Goal: Information Seeking & Learning: Learn about a topic

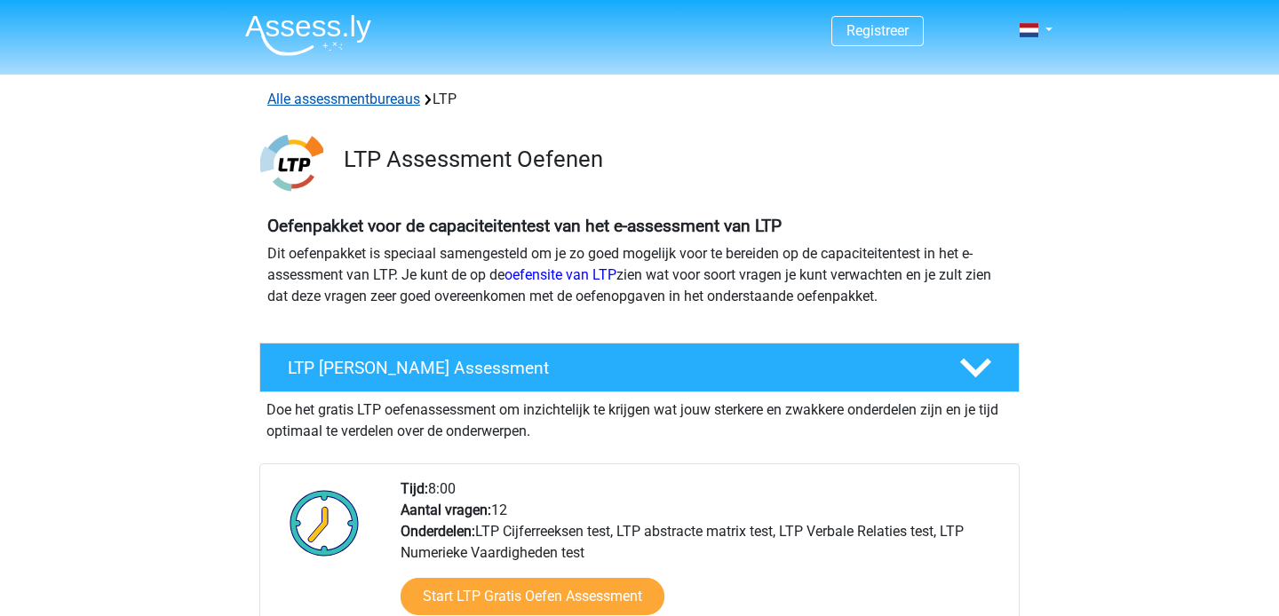
click at [369, 102] on link "Alle assessmentbureaus" at bounding box center [343, 99] width 153 height 17
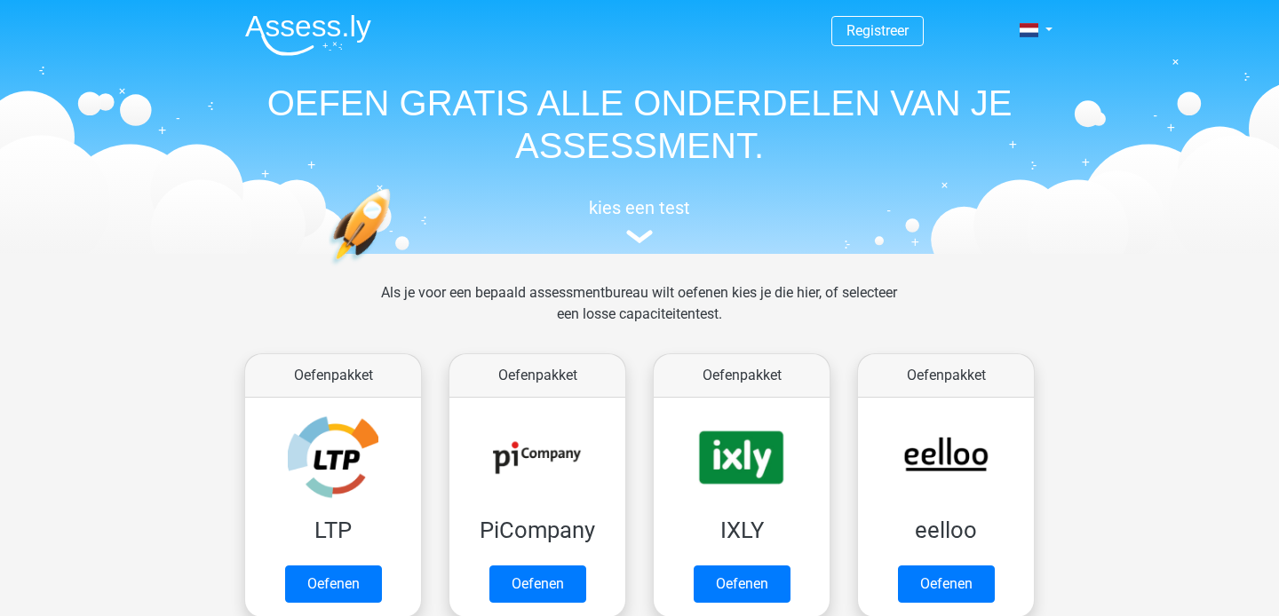
scroll to position [282, 0]
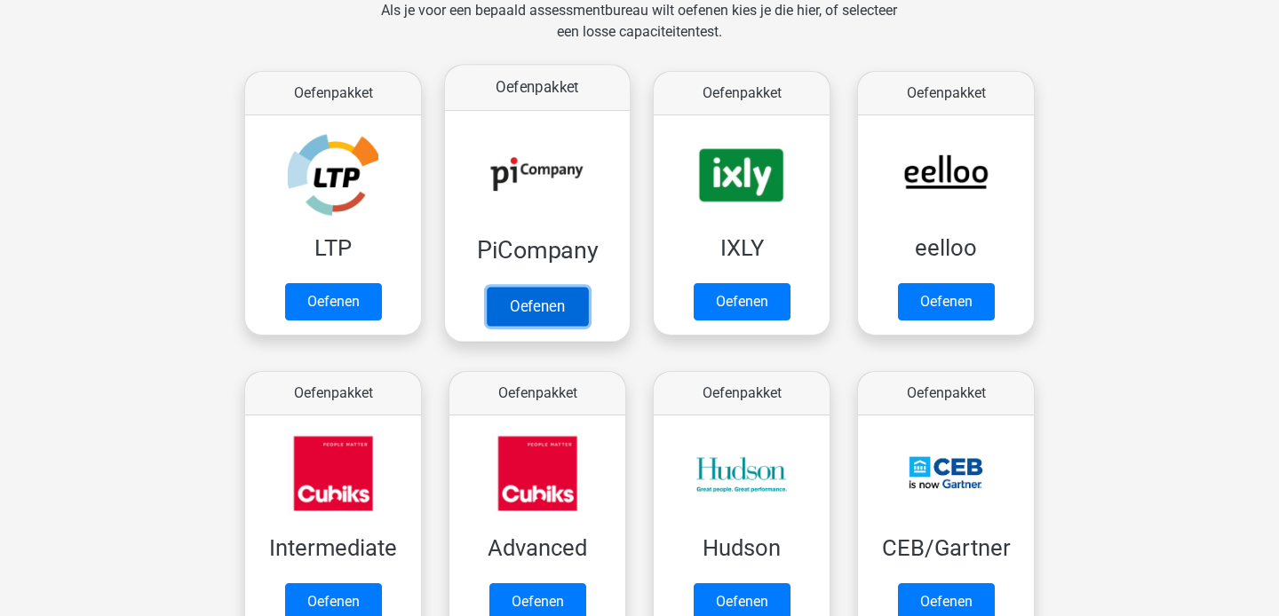
click at [519, 309] on link "Oefenen" at bounding box center [537, 306] width 101 height 39
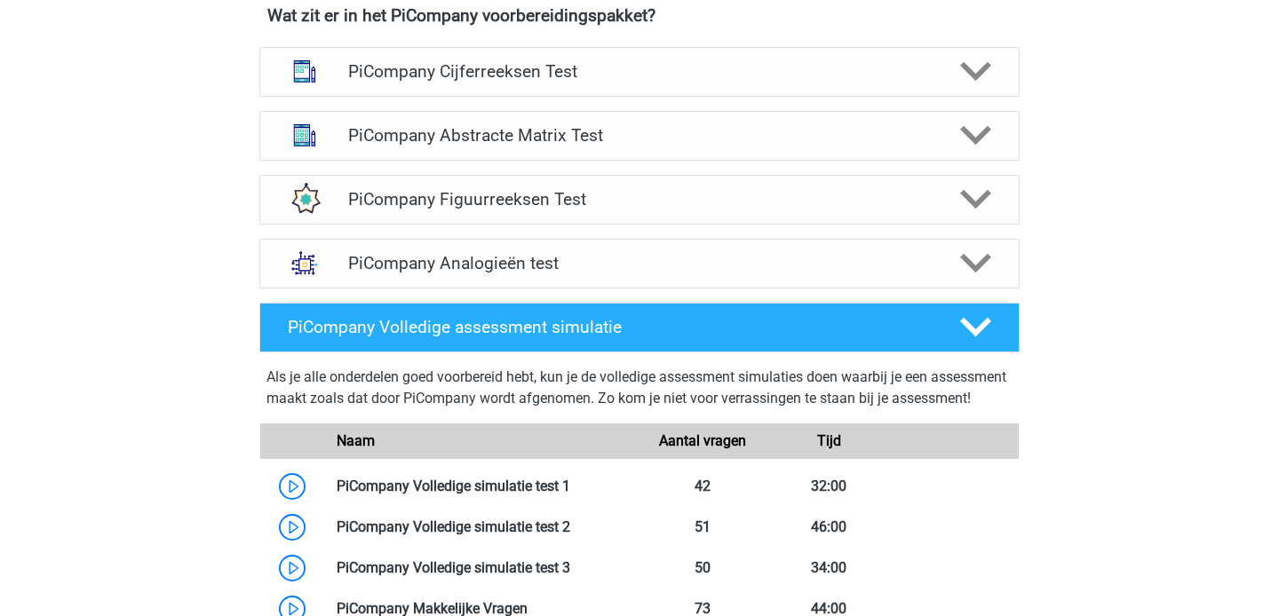
scroll to position [1181, 0]
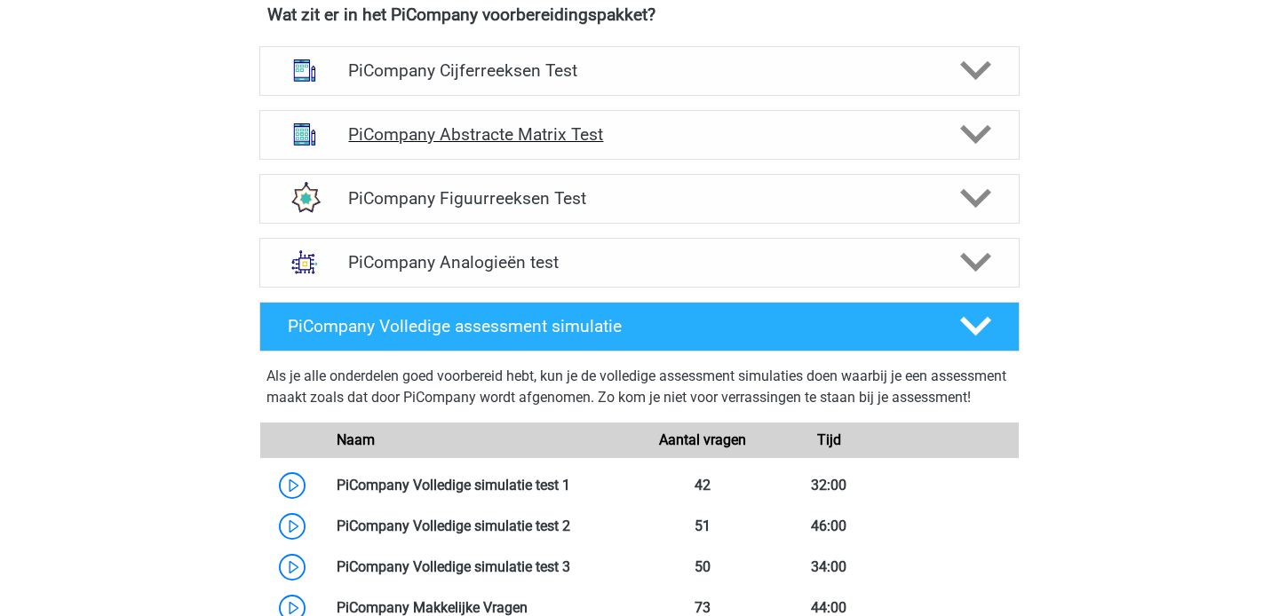
click at [976, 145] on polygon at bounding box center [975, 135] width 31 height 20
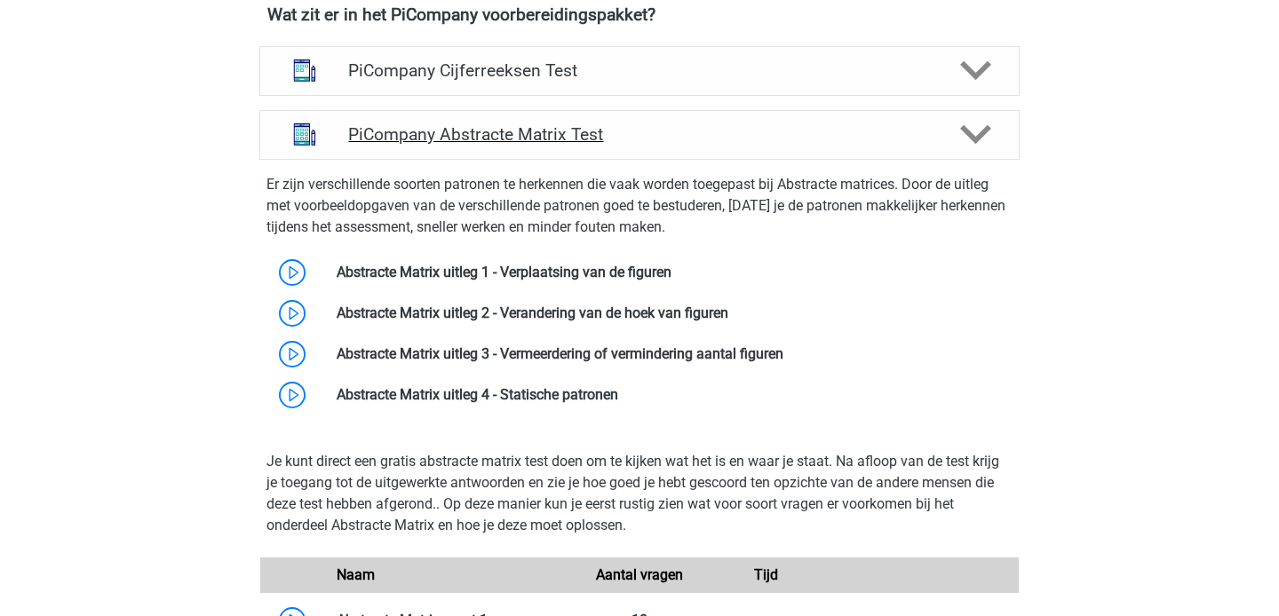
click at [976, 150] on icon at bounding box center [975, 134] width 31 height 31
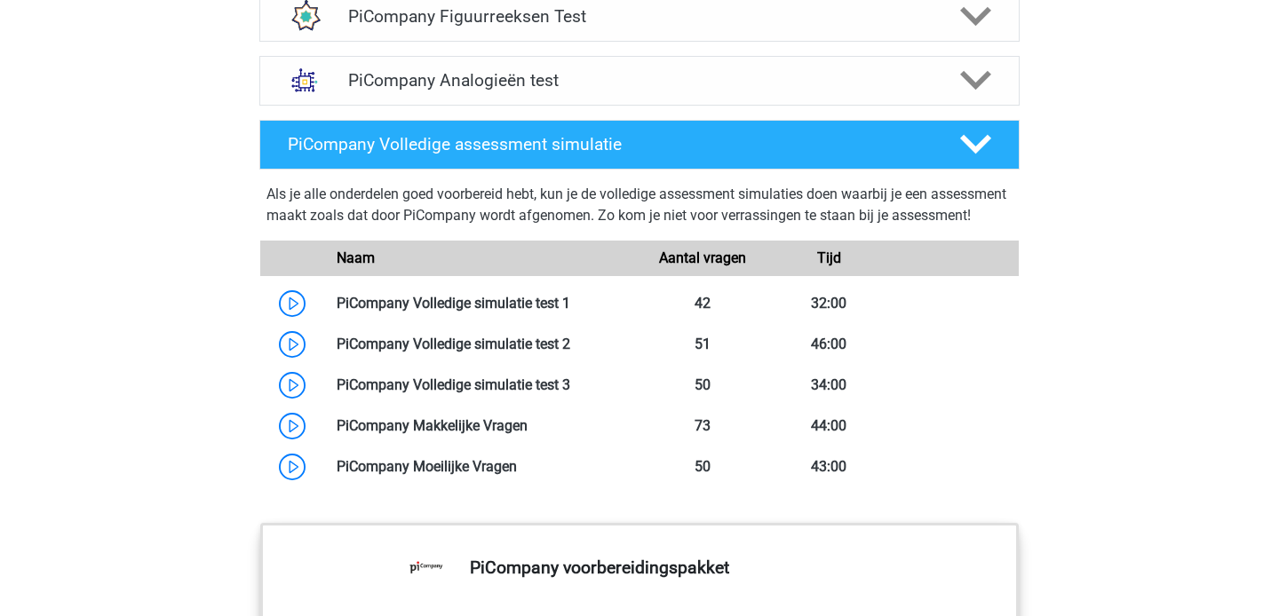
scroll to position [1157, 0]
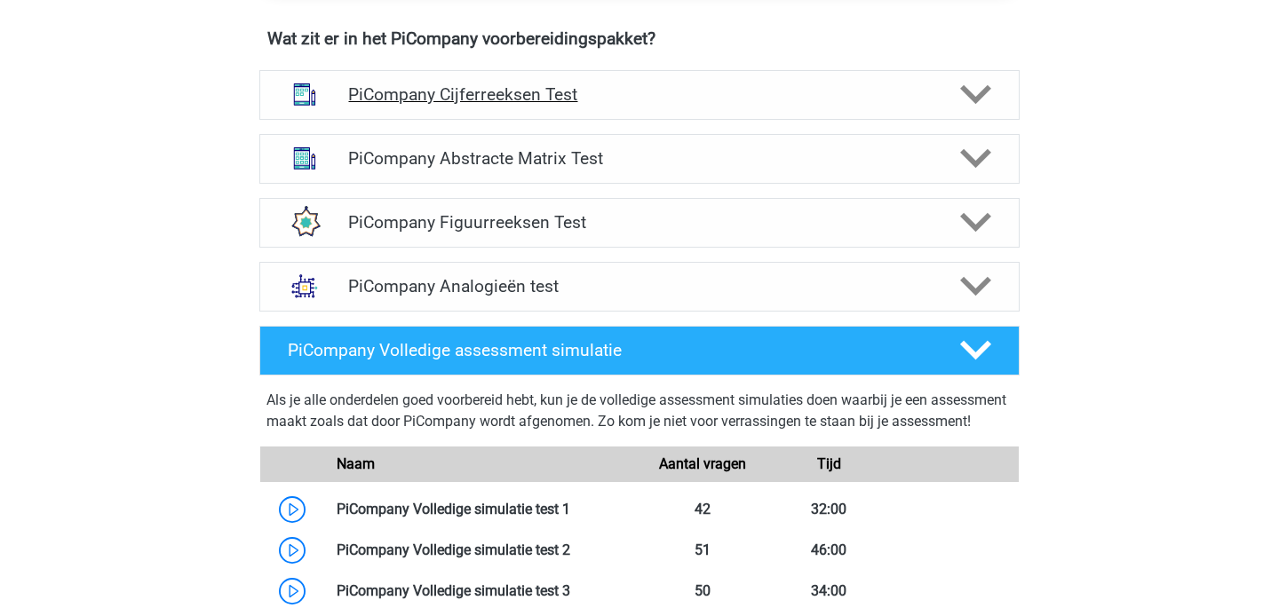
click at [987, 105] on polygon at bounding box center [975, 95] width 31 height 20
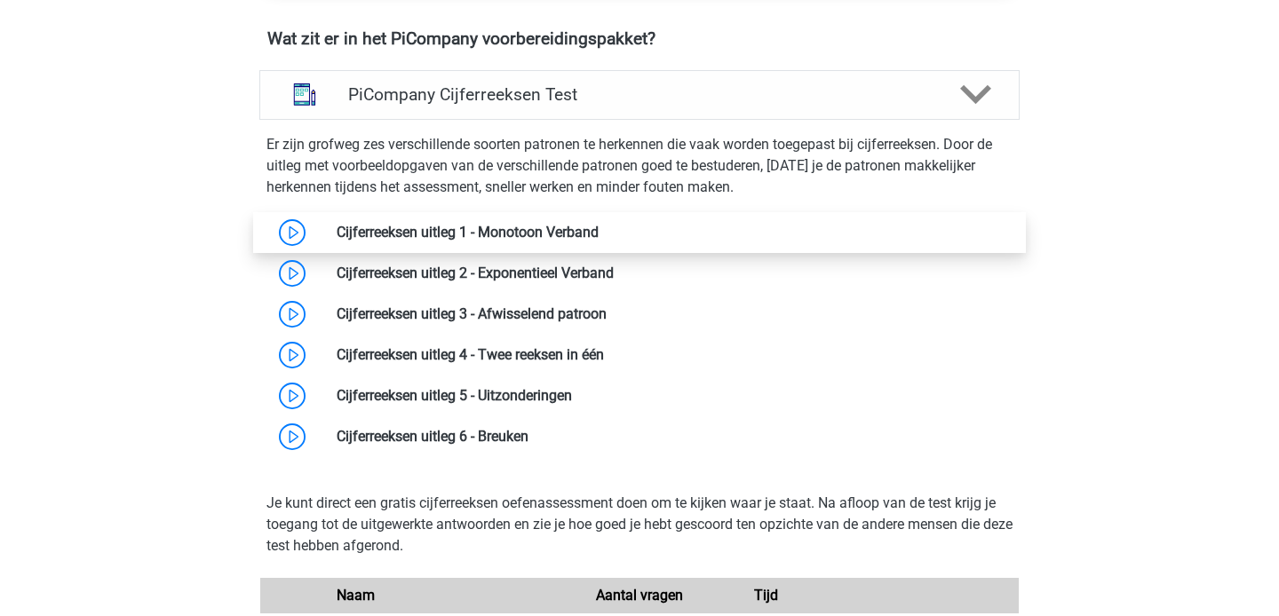
click at [599, 241] on link at bounding box center [599, 232] width 0 height 17
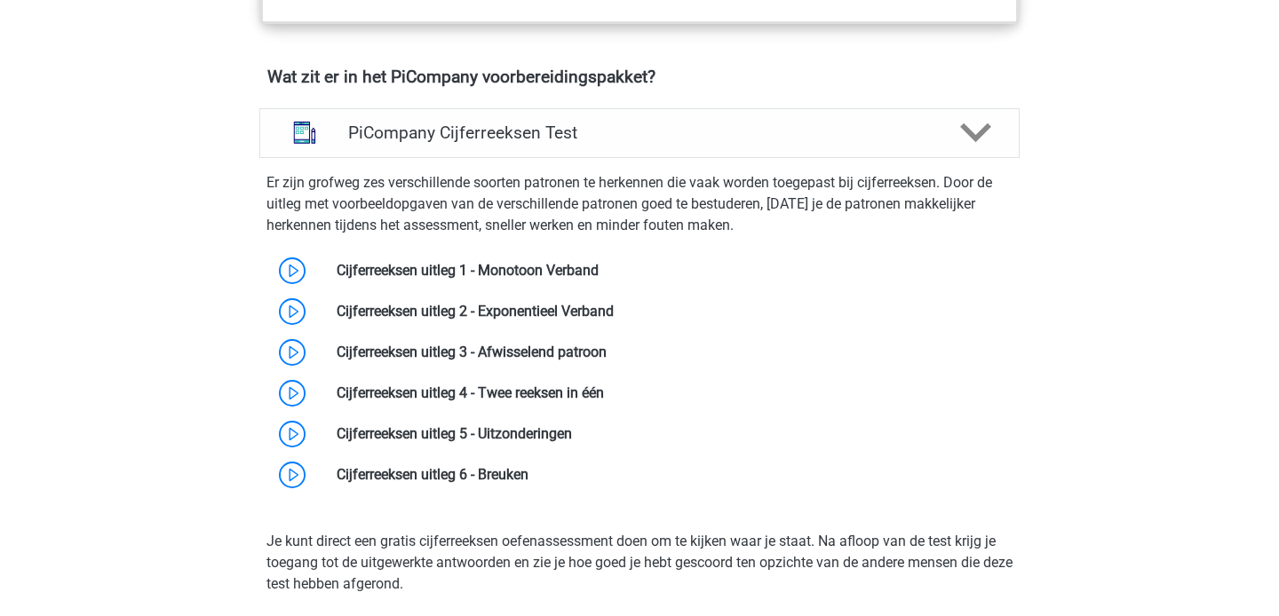
scroll to position [1121, 0]
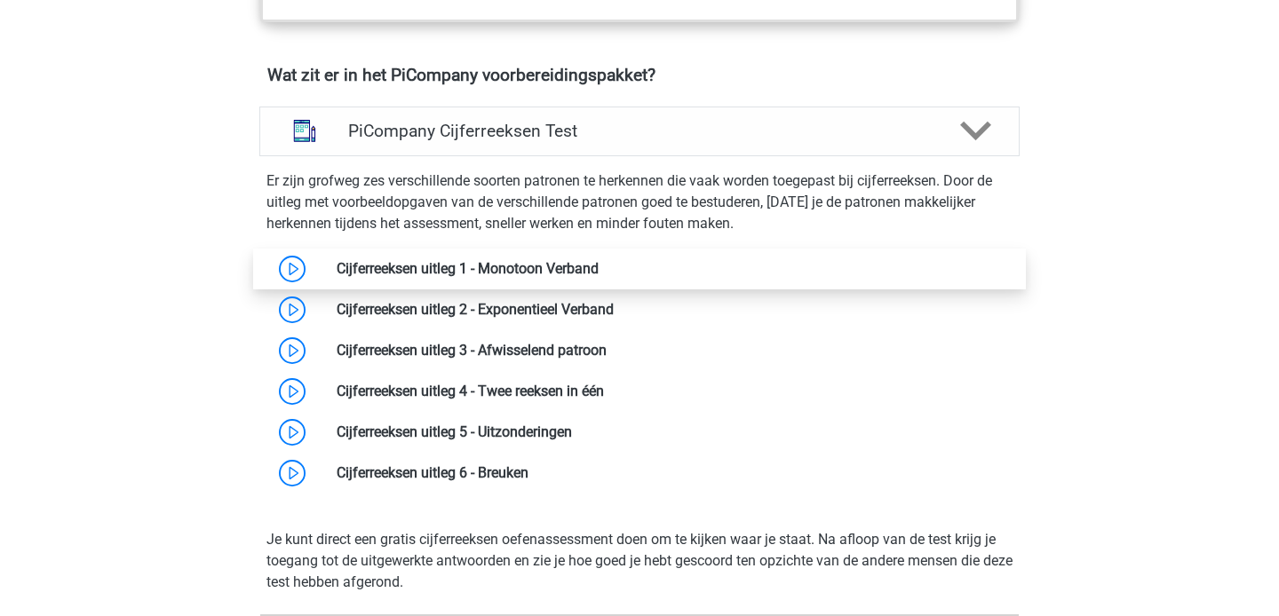
click at [599, 277] on link at bounding box center [599, 268] width 0 height 17
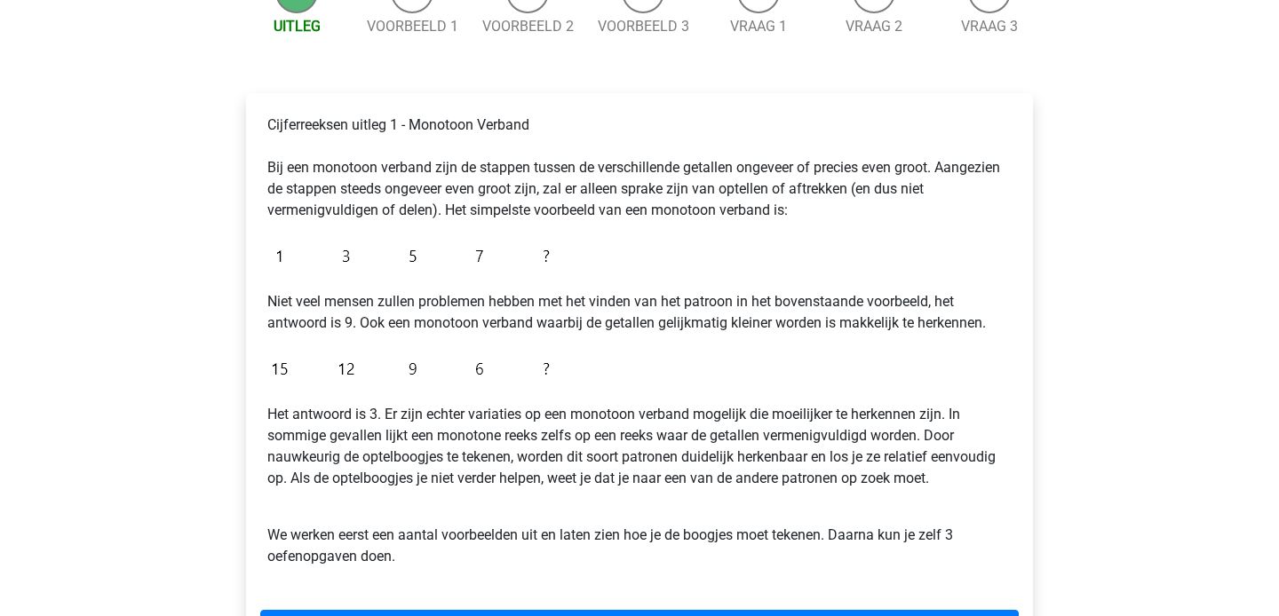
scroll to position [80, 0]
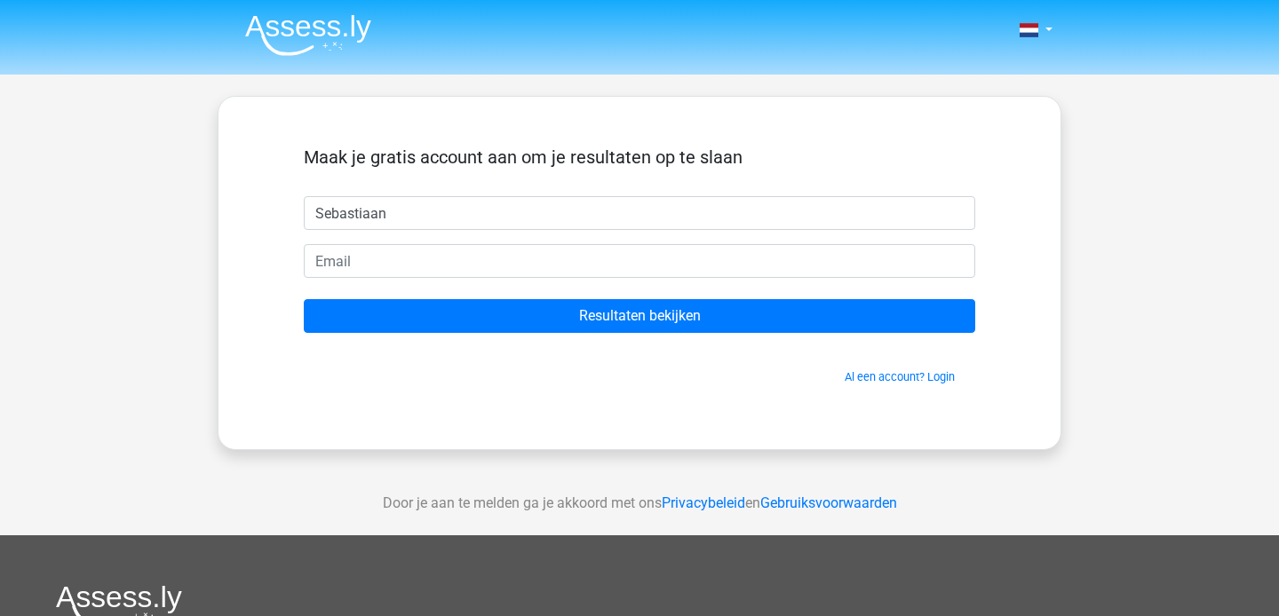
type input "Sebastiaan"
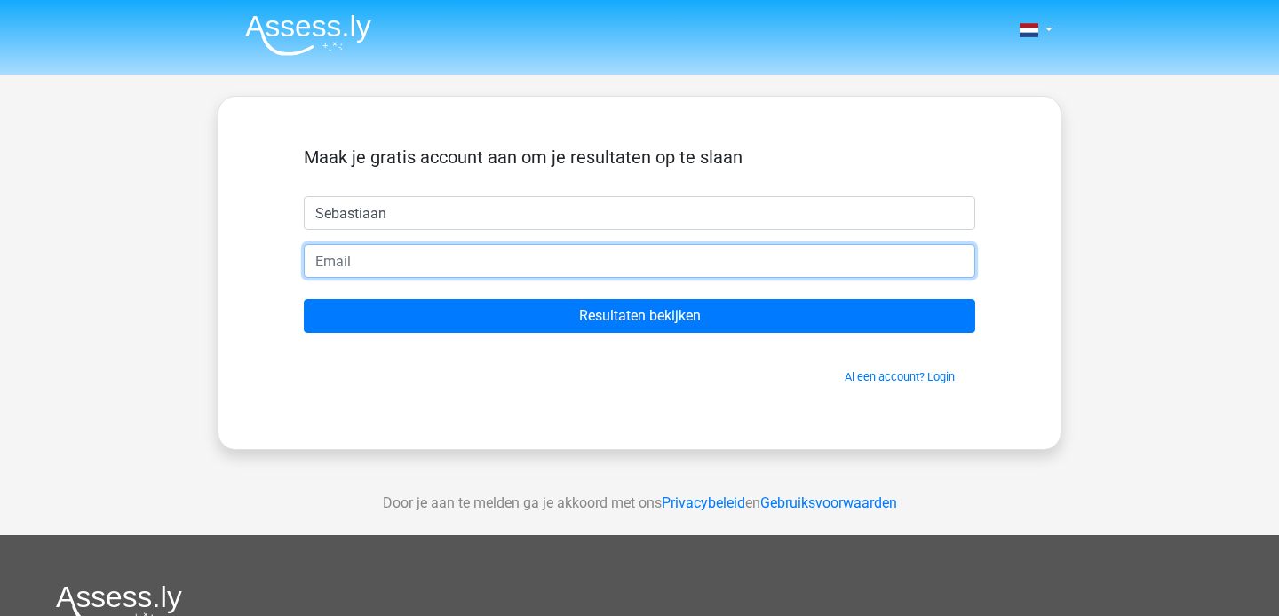
paste input "[EMAIL_ADDRESS][DOMAIN_NAME]"
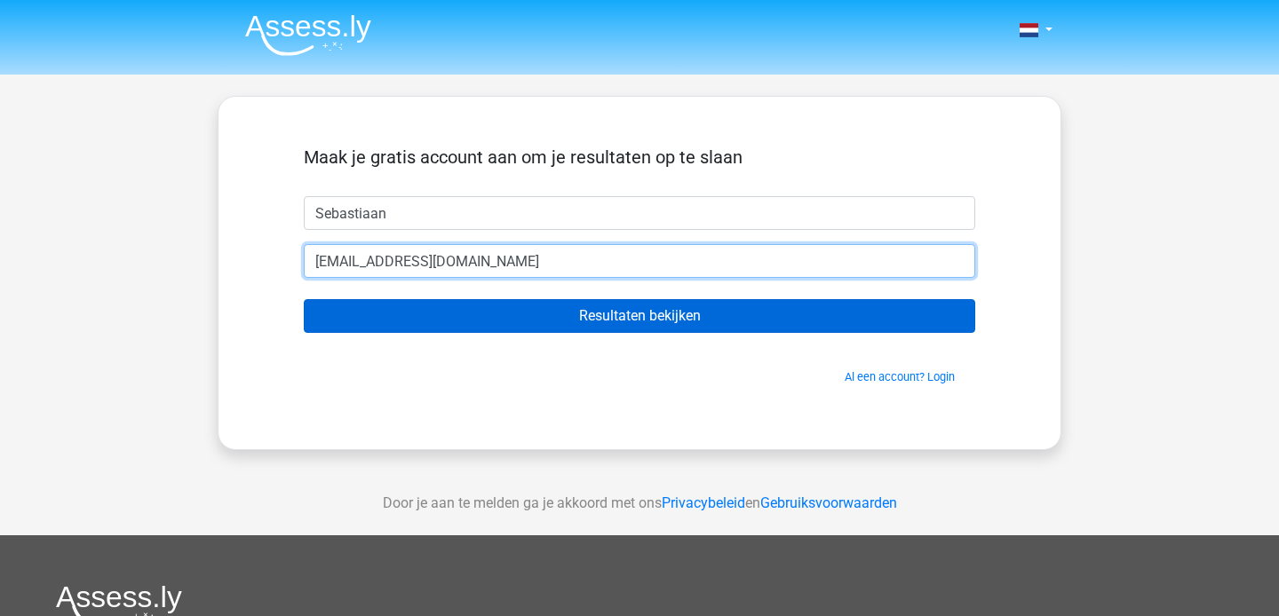
type input "[EMAIL_ADDRESS][DOMAIN_NAME]"
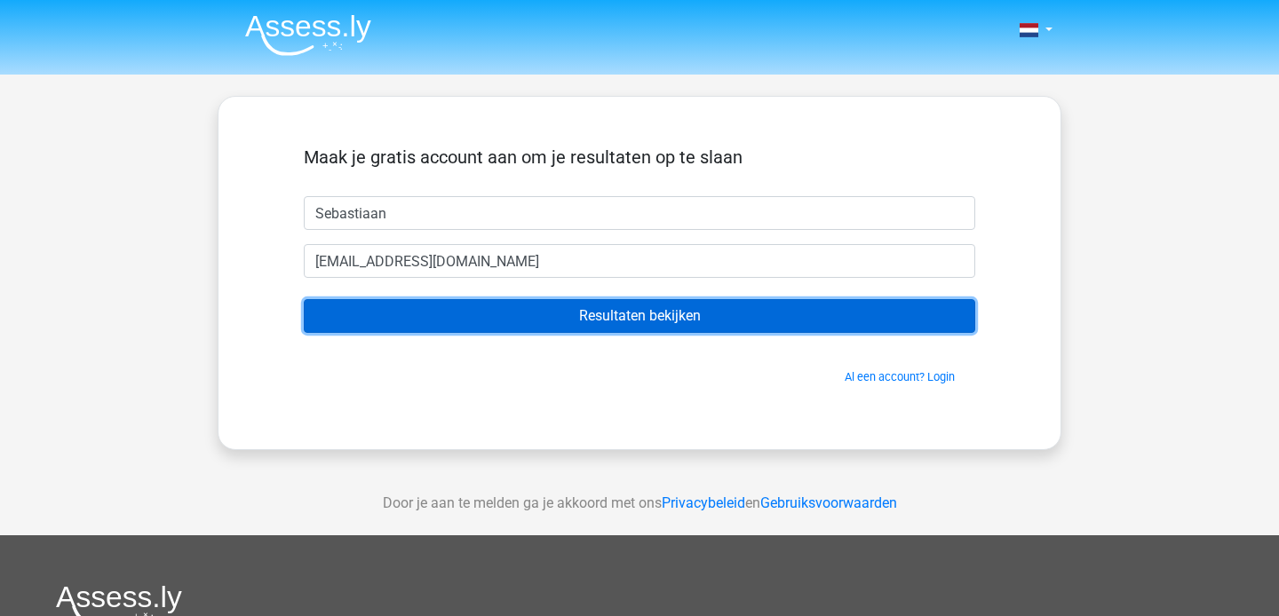
click at [524, 314] on input "Resultaten bekijken" at bounding box center [639, 316] width 671 height 34
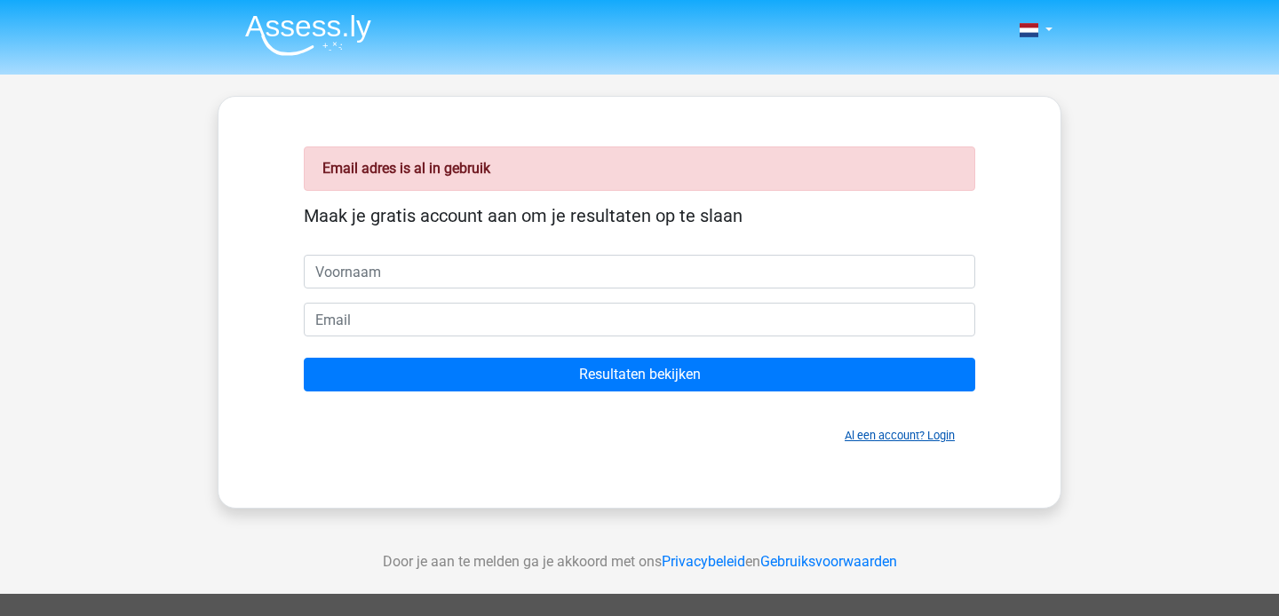
click at [908, 436] on link "Al een account? Login" at bounding box center [899, 435] width 110 height 13
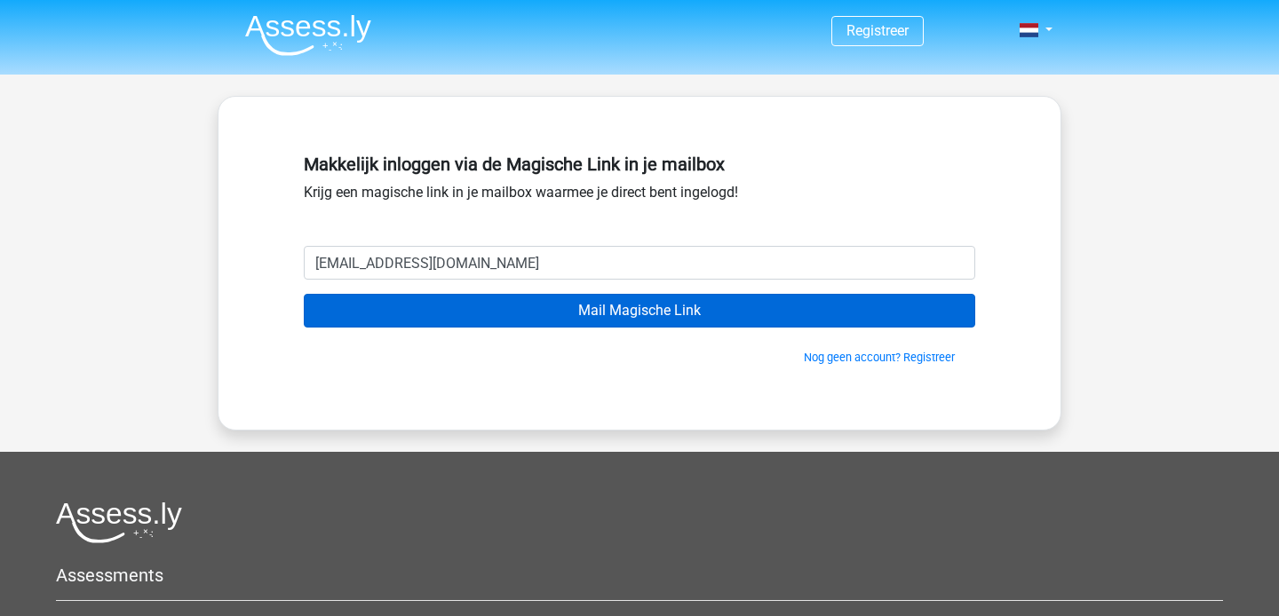
type input "sebastiaanbaas@hotmail.com"
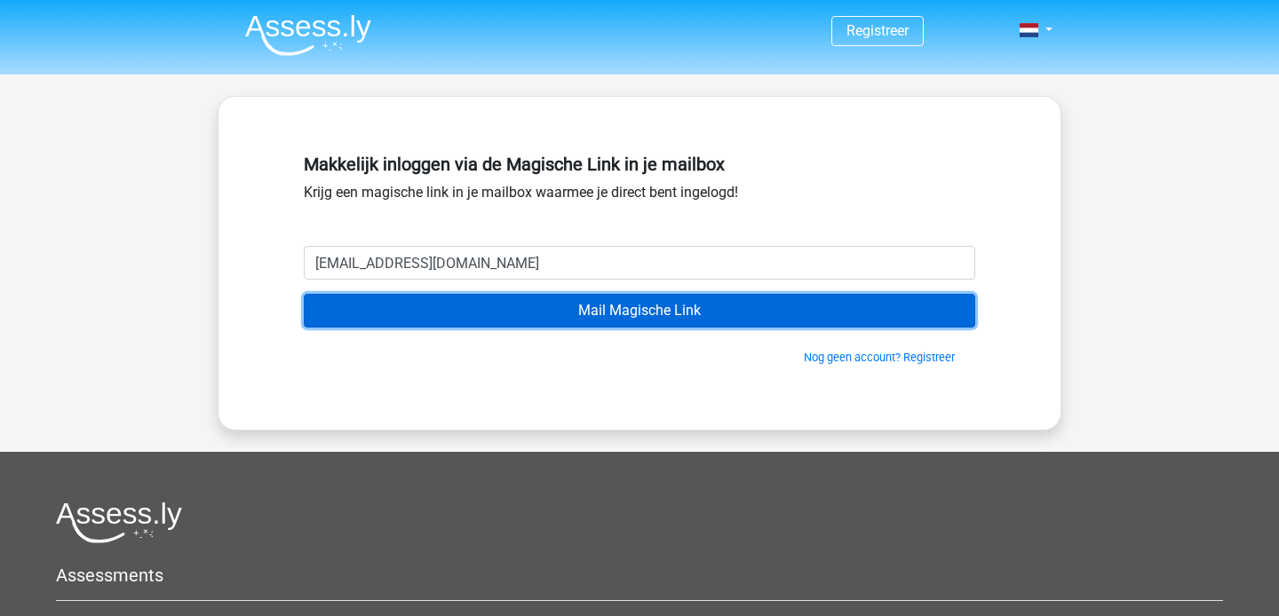
click at [635, 313] on input "Mail Magische Link" at bounding box center [639, 311] width 671 height 34
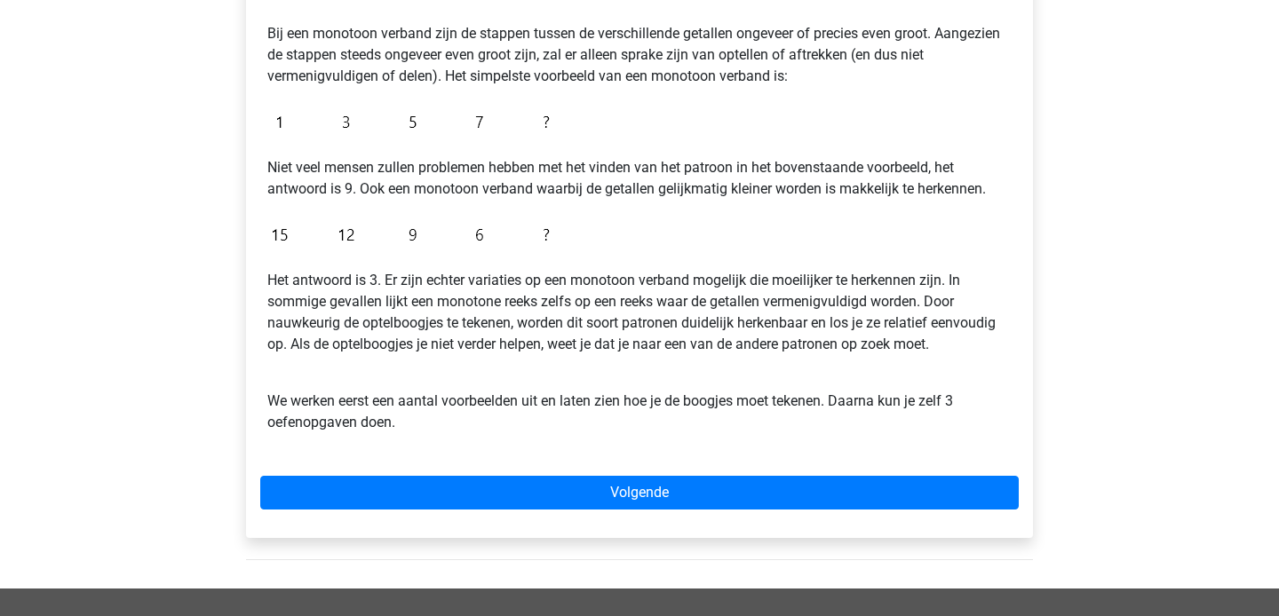
scroll to position [348, 0]
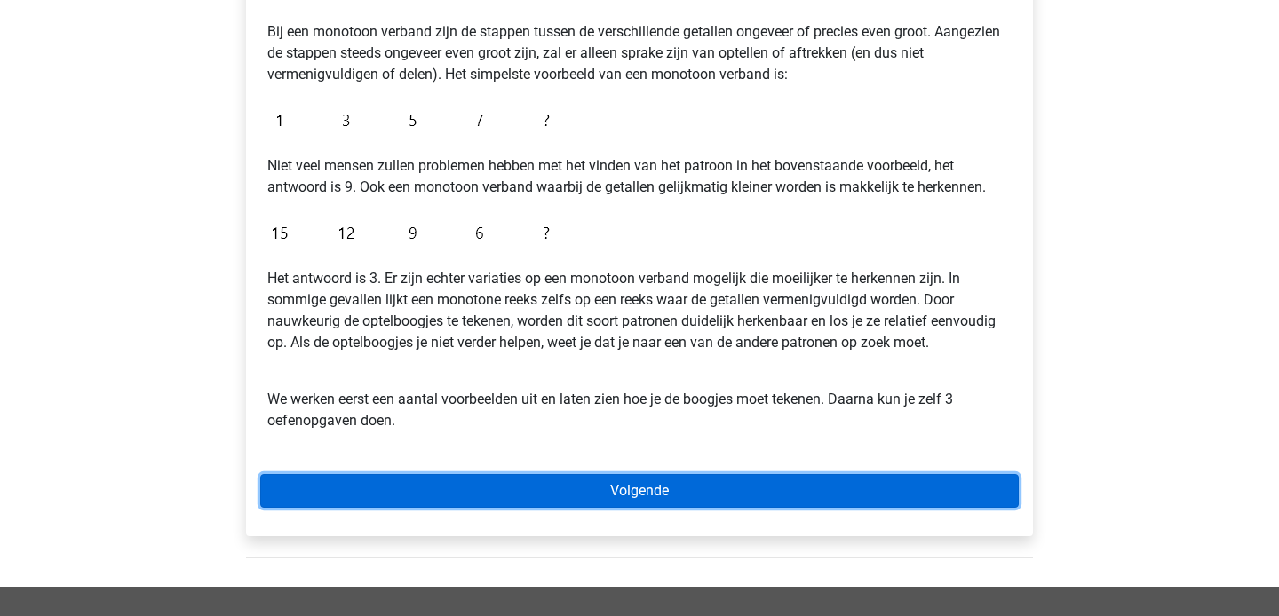
click at [657, 503] on link "Volgende" at bounding box center [639, 491] width 758 height 34
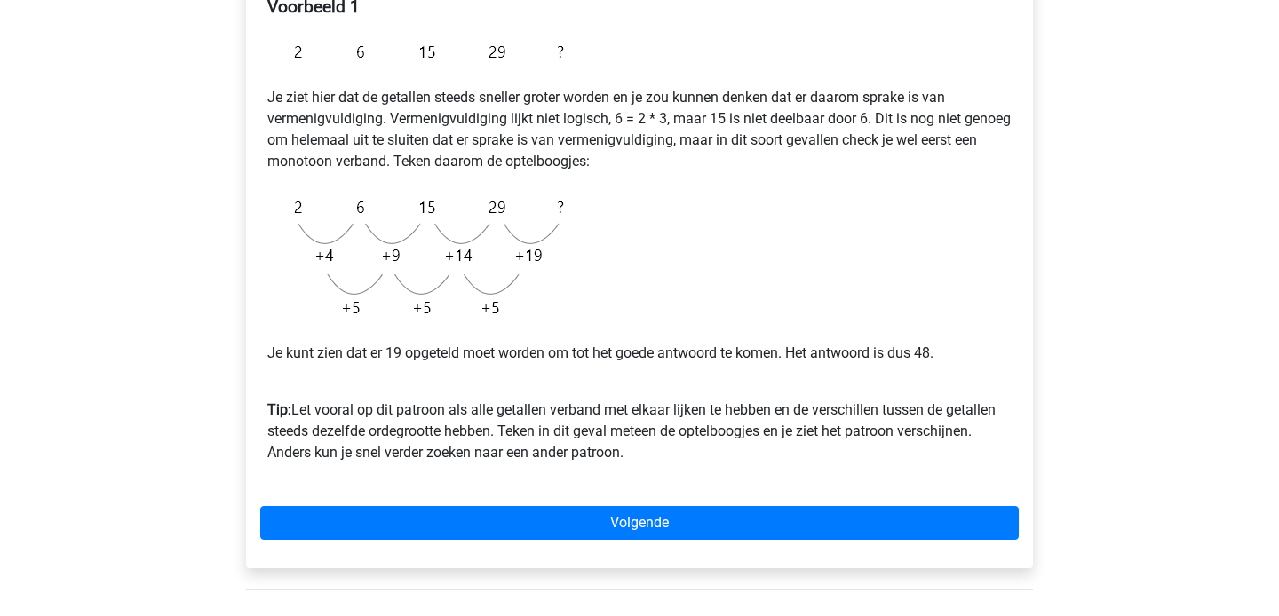
scroll to position [335, 0]
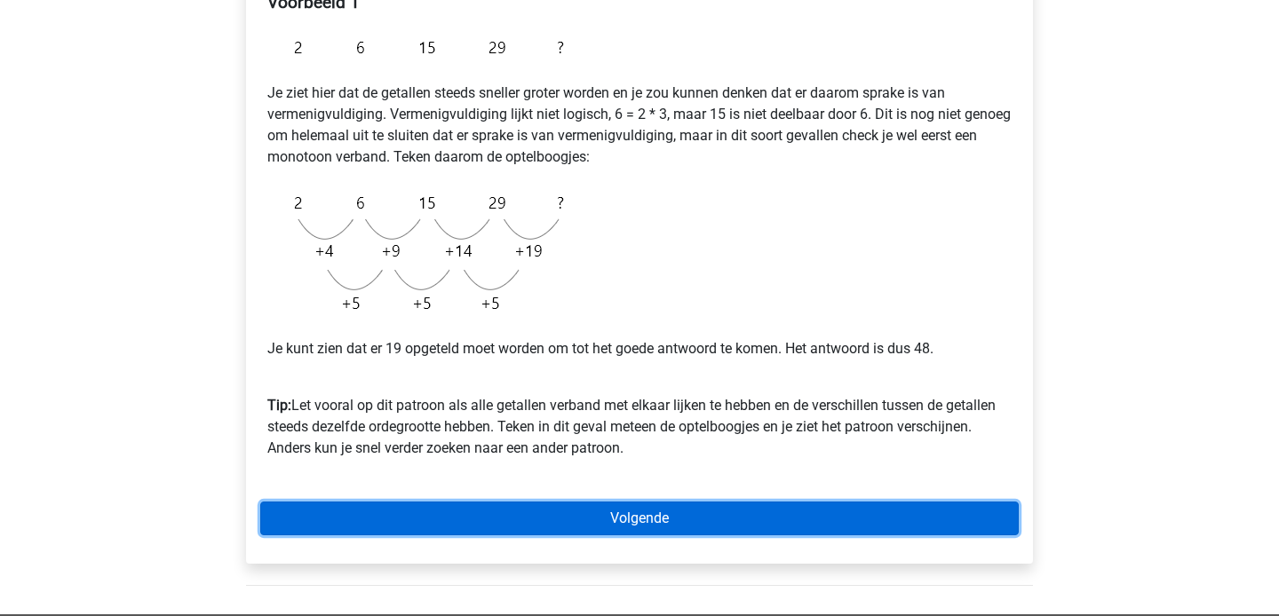
click at [630, 513] on link "Volgende" at bounding box center [639, 519] width 758 height 34
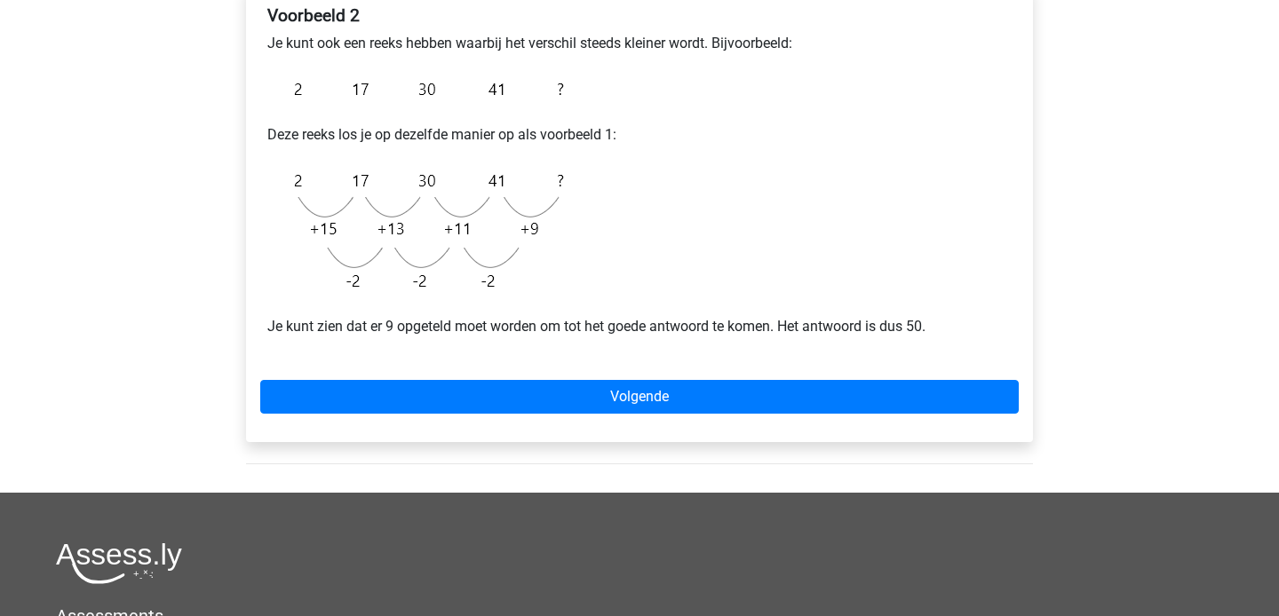
scroll to position [336, 0]
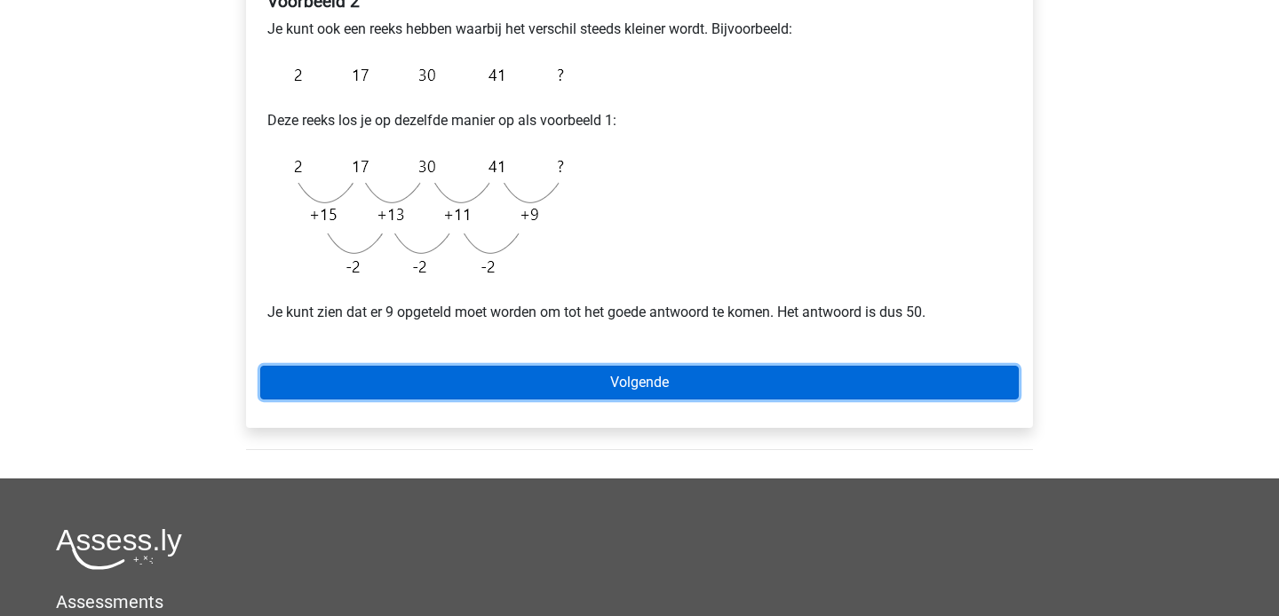
click at [642, 384] on link "Volgende" at bounding box center [639, 383] width 758 height 34
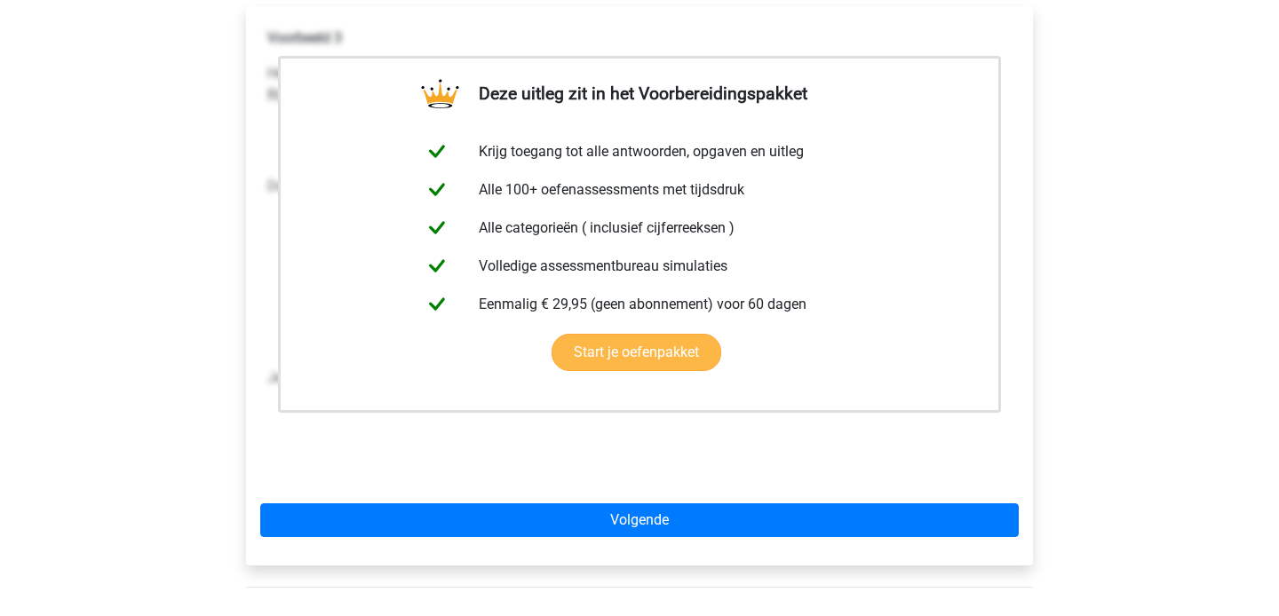
scroll to position [305, 0]
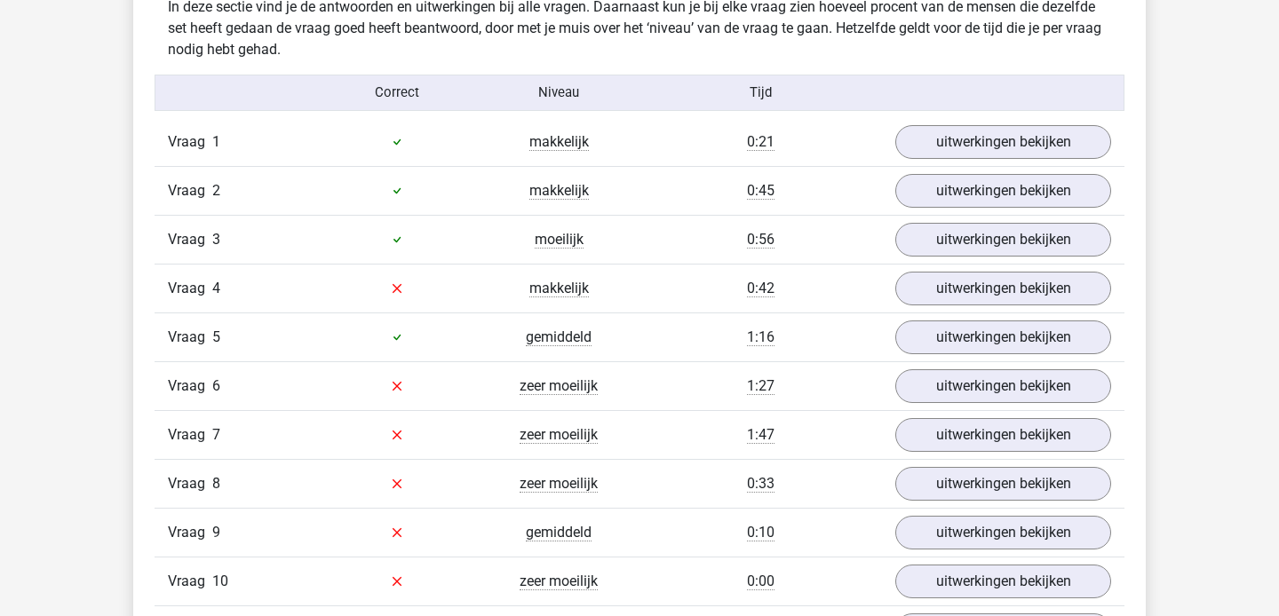
scroll to position [2028, 0]
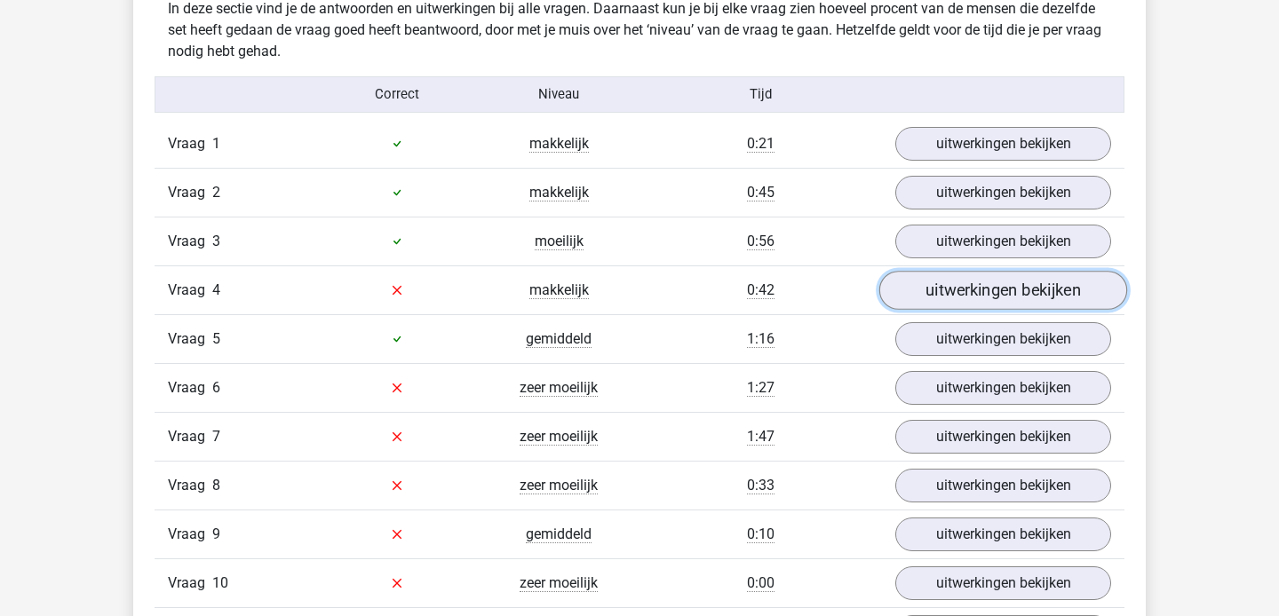
click at [1017, 281] on link "uitwerkingen bekijken" at bounding box center [1003, 290] width 248 height 39
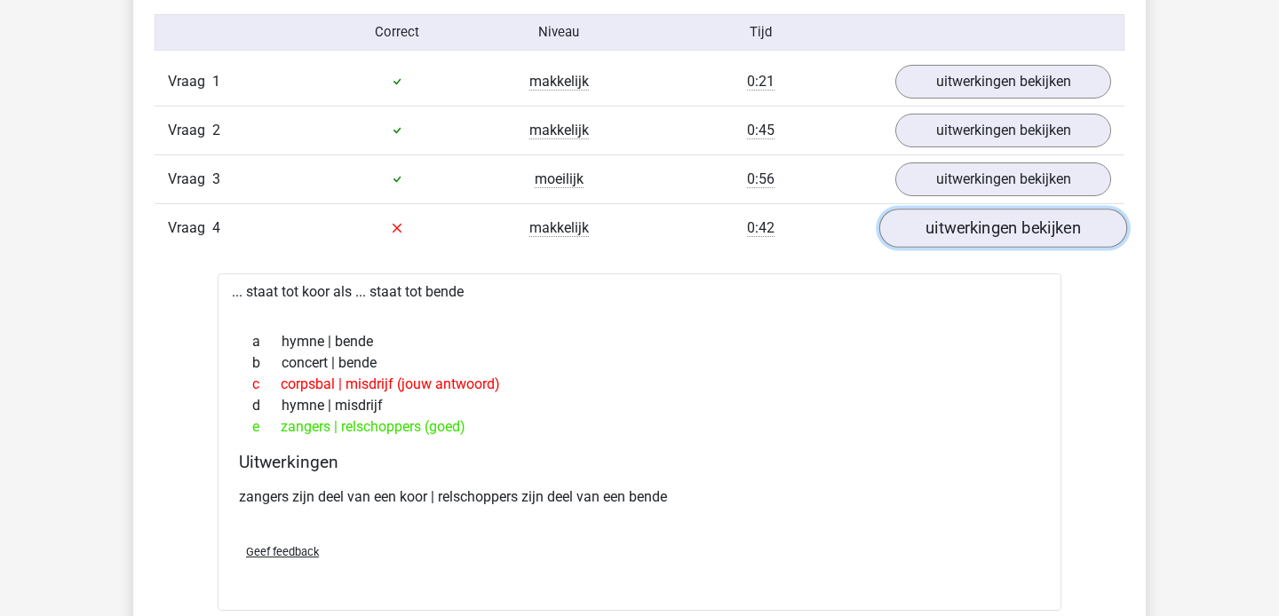
scroll to position [2089, 0]
click at [1003, 234] on link "uitwerkingen bekijken" at bounding box center [1003, 229] width 248 height 39
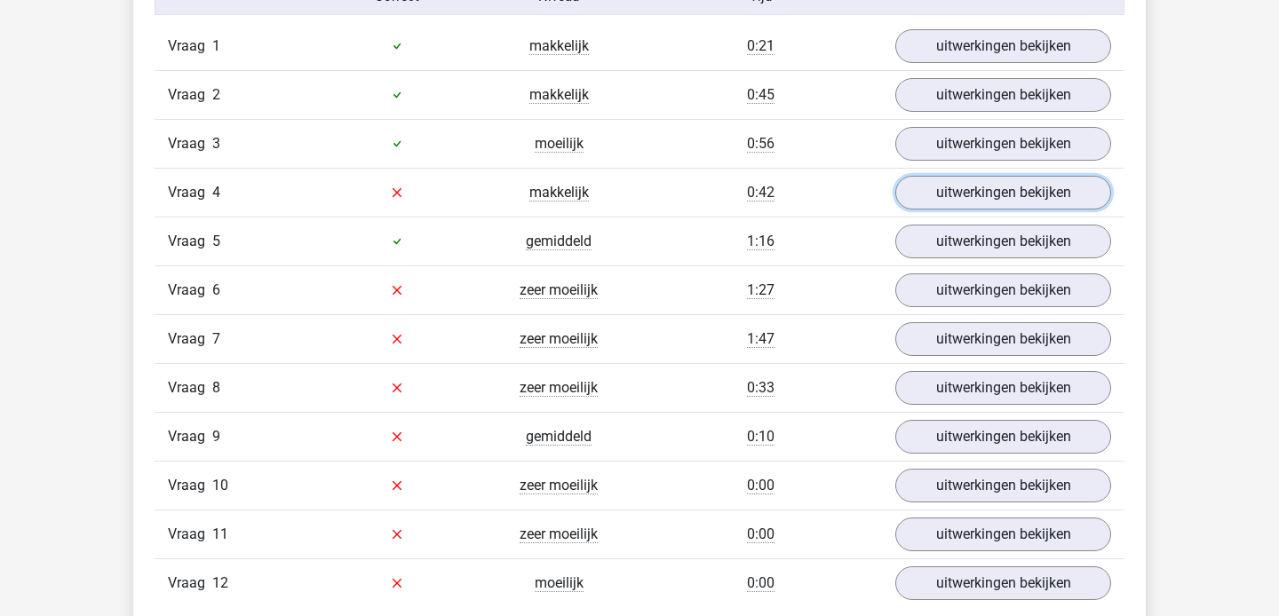
scroll to position [2127, 0]
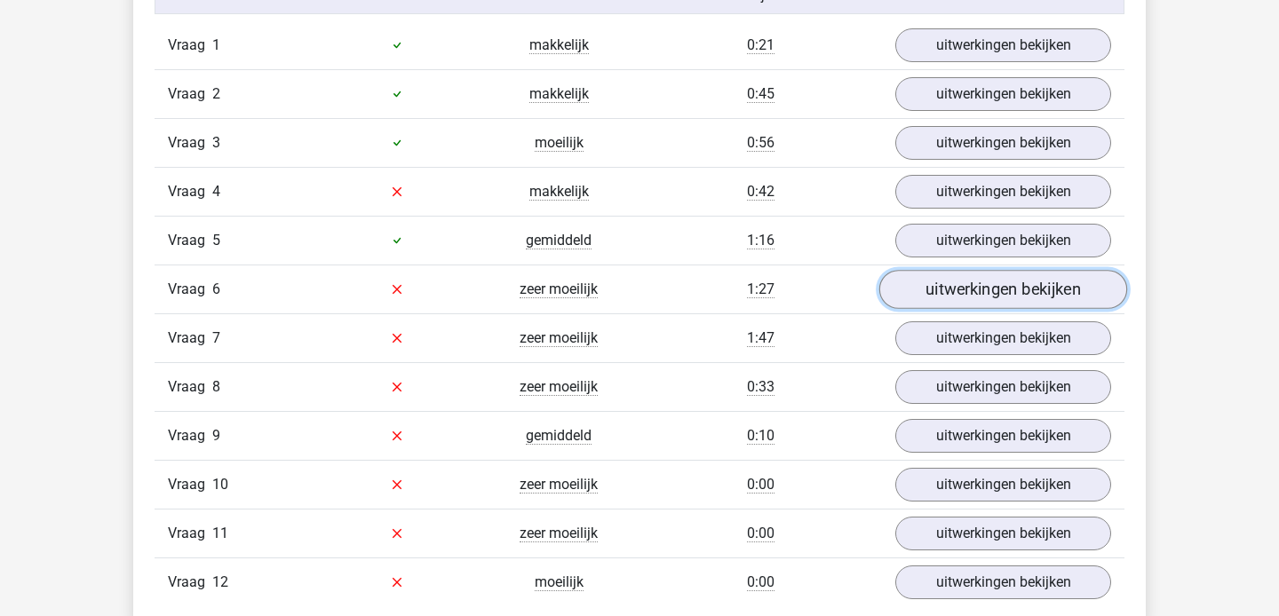
click at [987, 292] on link "uitwerkingen bekijken" at bounding box center [1003, 289] width 248 height 39
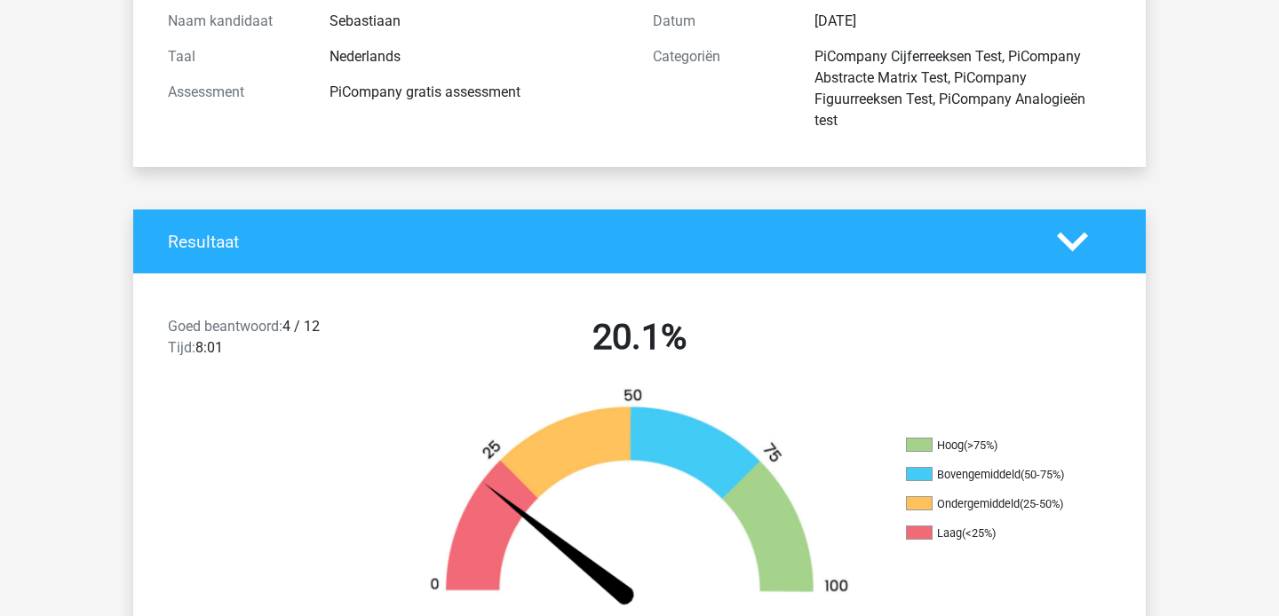
scroll to position [0, 0]
